Goal: Transaction & Acquisition: Purchase product/service

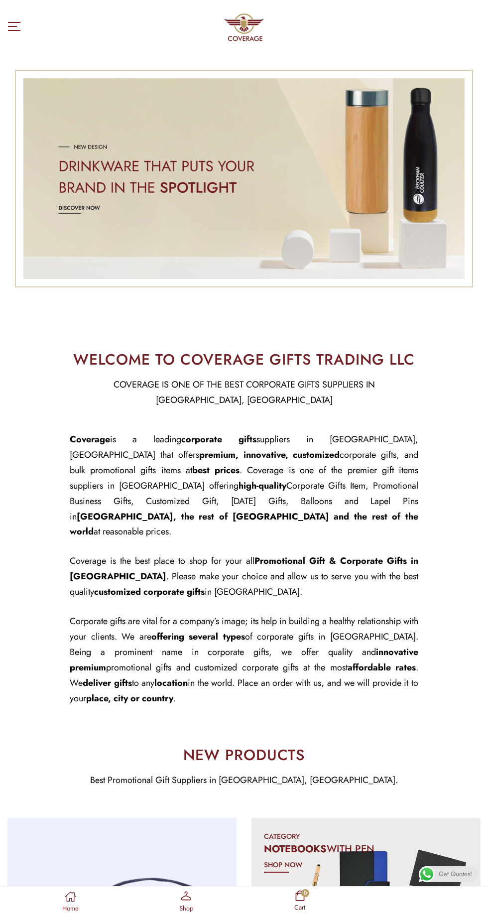
click at [23, 31] on div at bounding box center [60, 27] width 107 height 13
click at [12, 27] on icon at bounding box center [14, 26] width 12 height 9
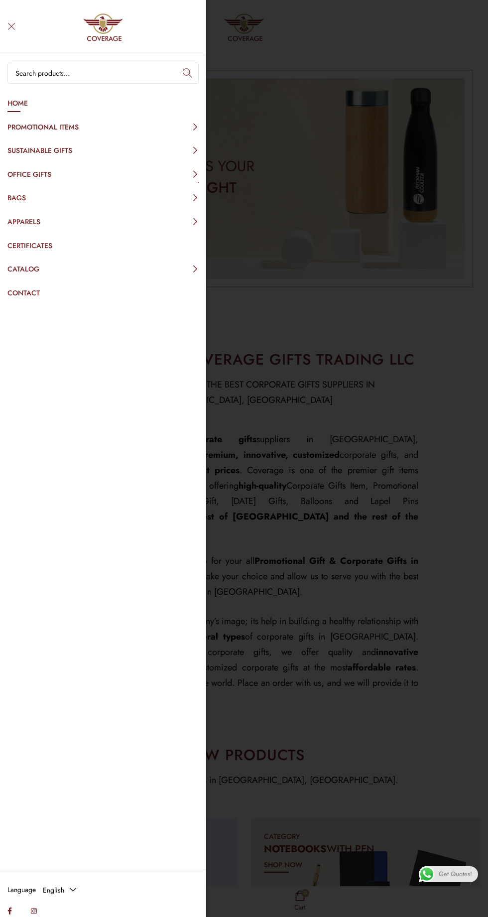
click at [160, 179] on button "Office Gifts" at bounding box center [102, 175] width 191 height 20
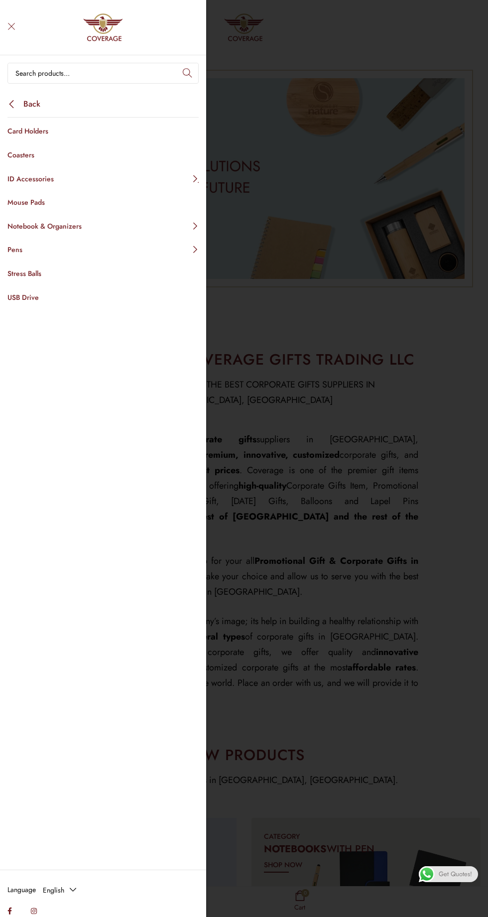
click at [181, 249] on button "Pens" at bounding box center [102, 250] width 191 height 20
click at [129, 153] on link "Plastic Pens" at bounding box center [102, 155] width 191 height 20
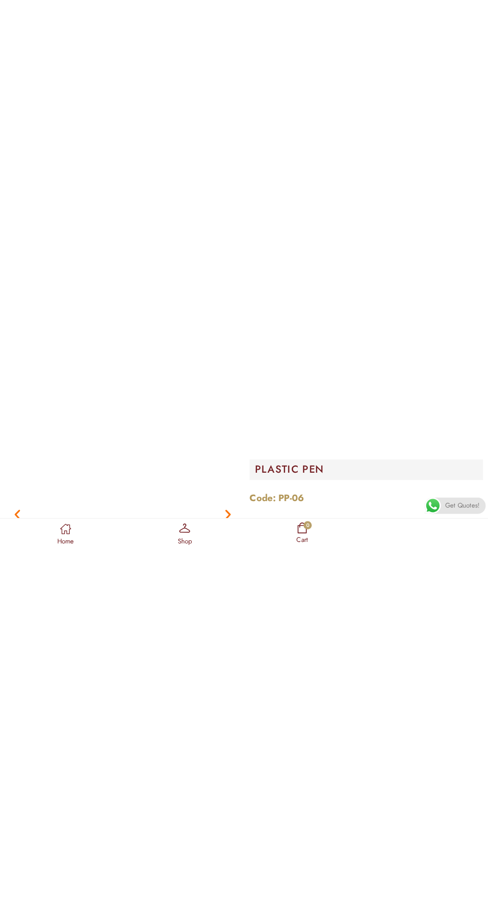
scroll to position [1385, 0]
